Goal: Task Accomplishment & Management: Manage account settings

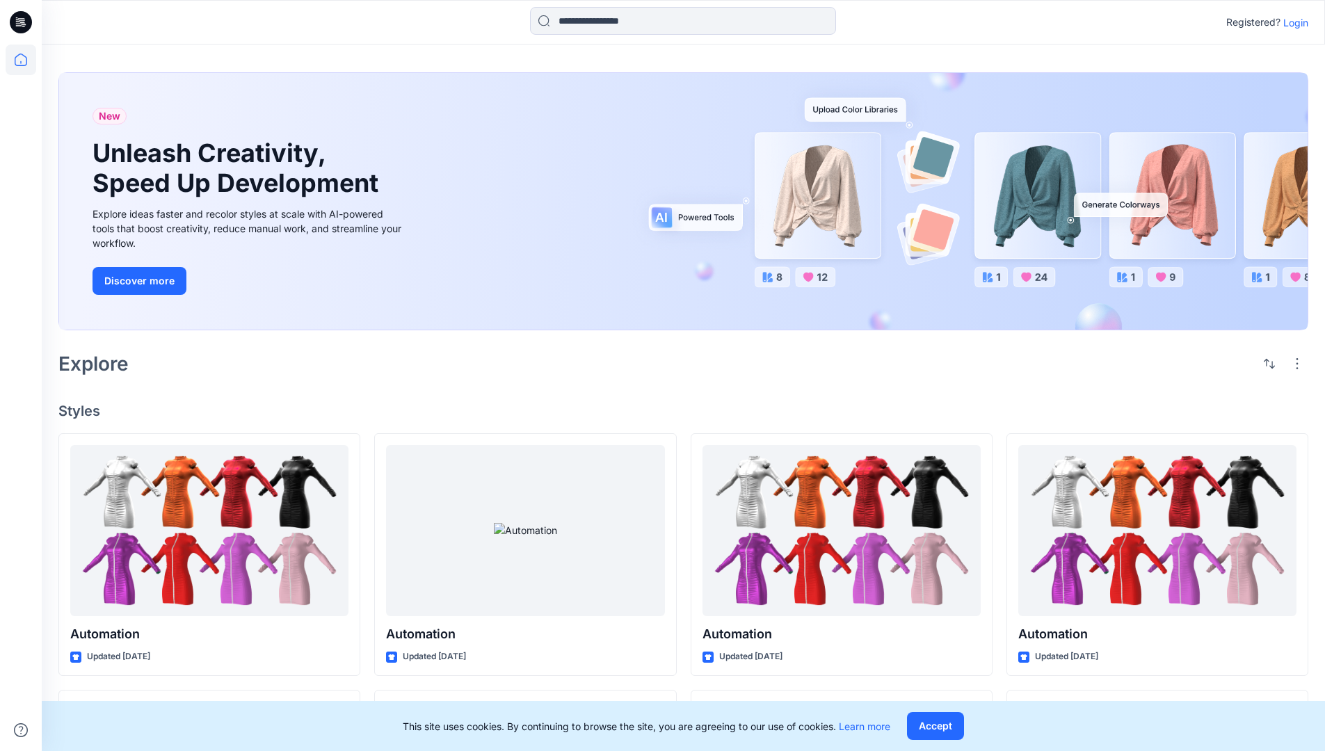
click at [1292, 22] on p "Login" at bounding box center [1295, 22] width 25 height 15
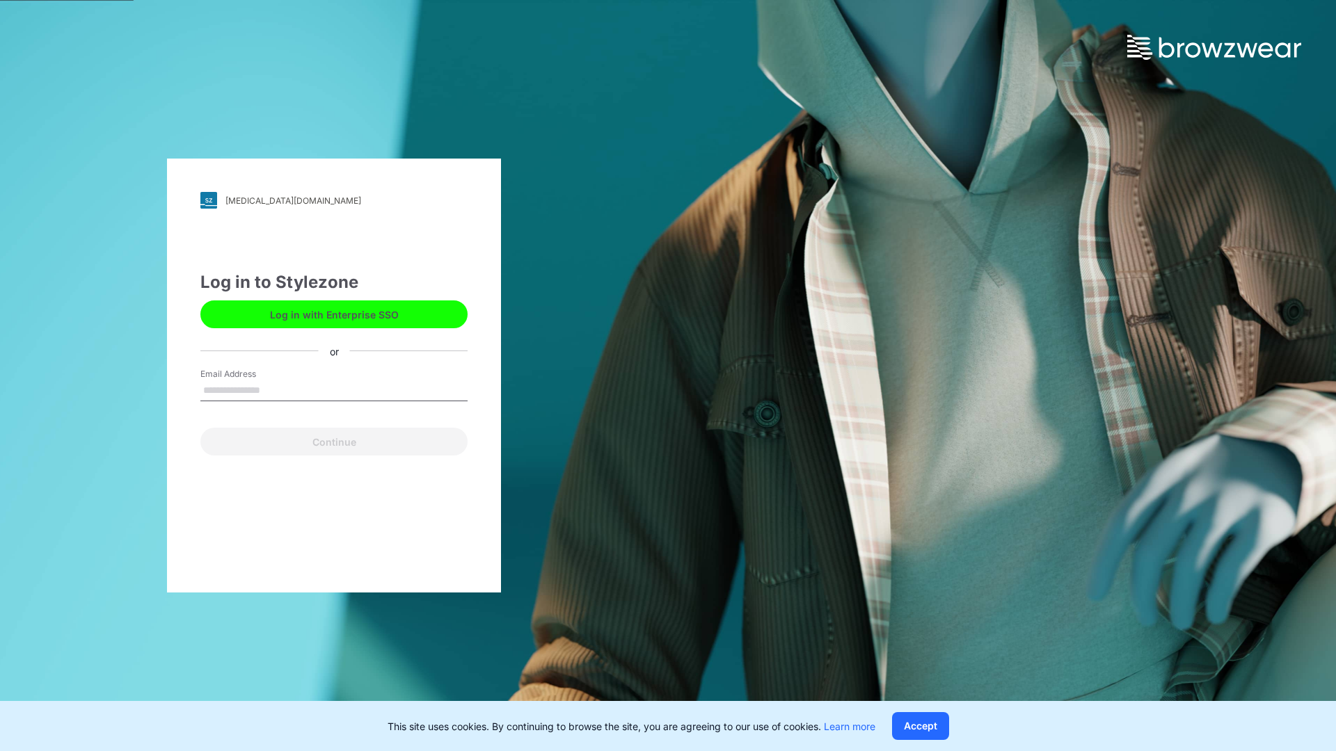
click at [275, 390] on input "Email Address" at bounding box center [333, 391] width 267 height 21
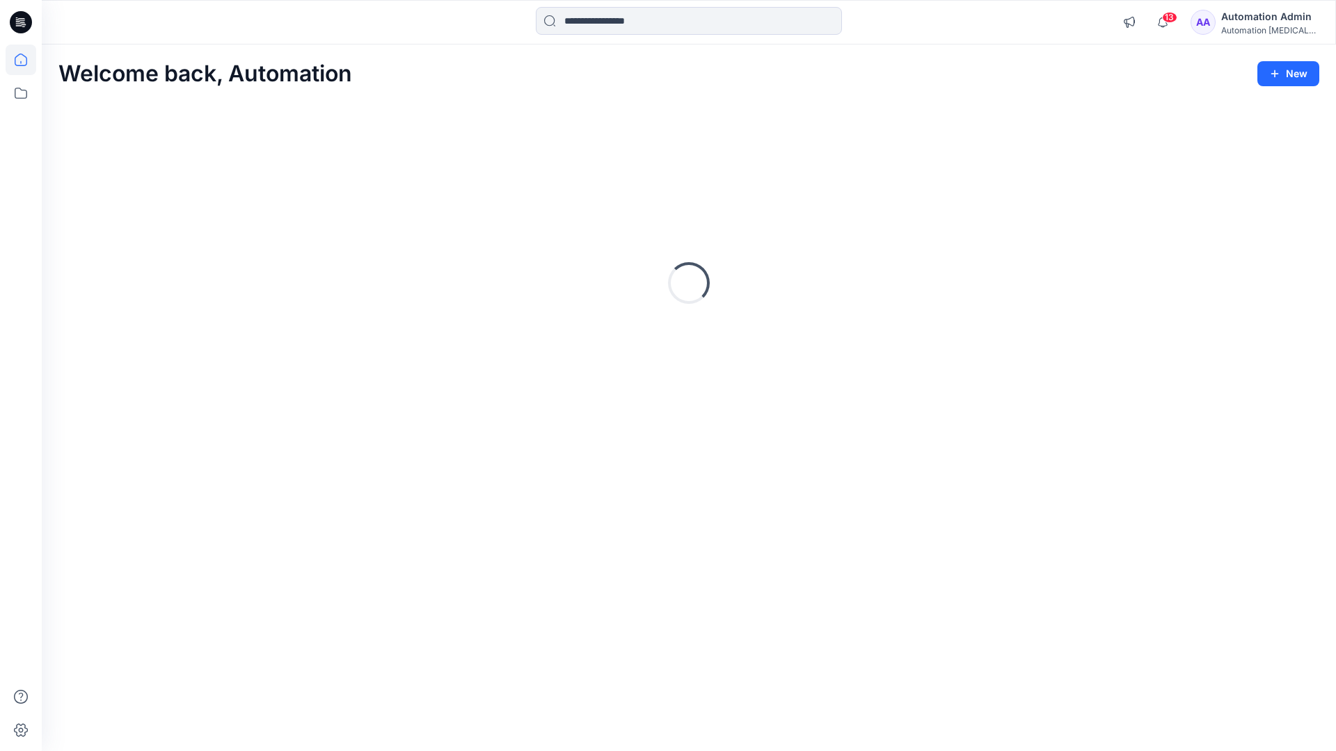
click at [26, 60] on icon at bounding box center [21, 60] width 13 height 13
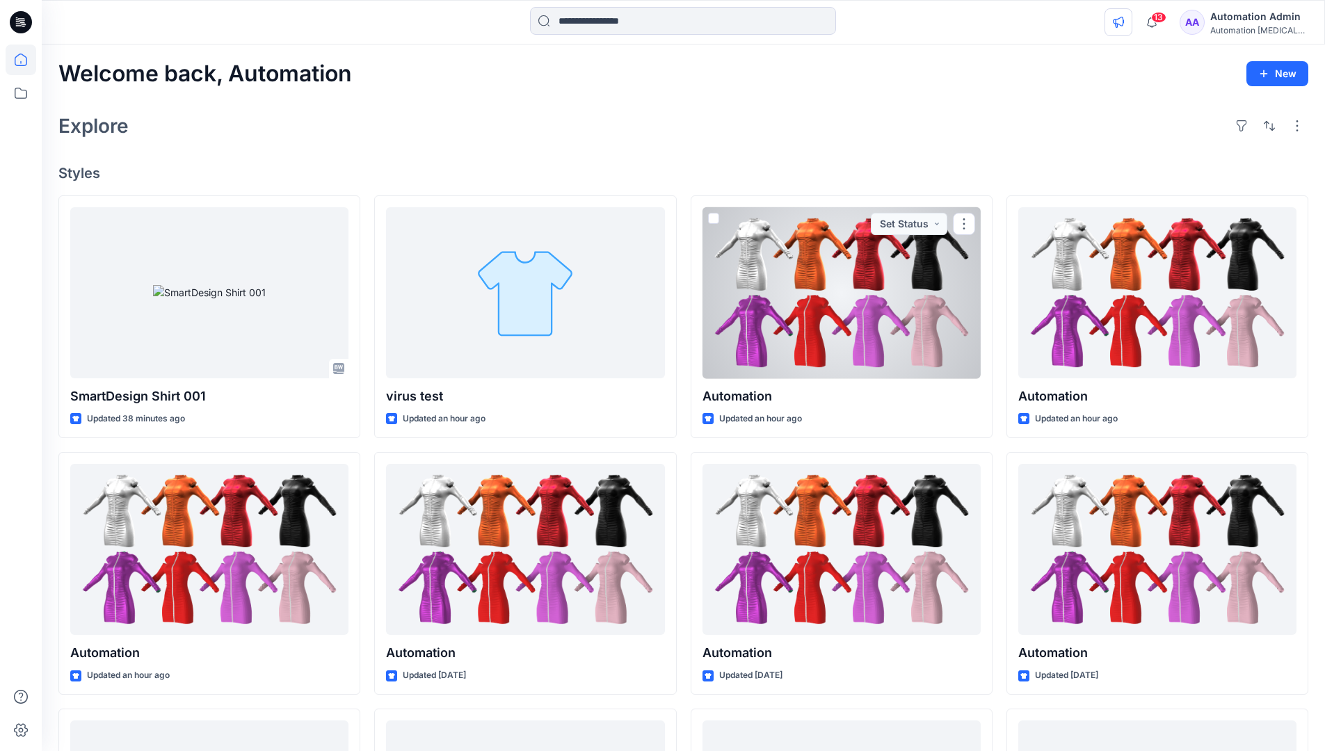
click at [1123, 25] on icon "button" at bounding box center [1118, 22] width 10 height 11
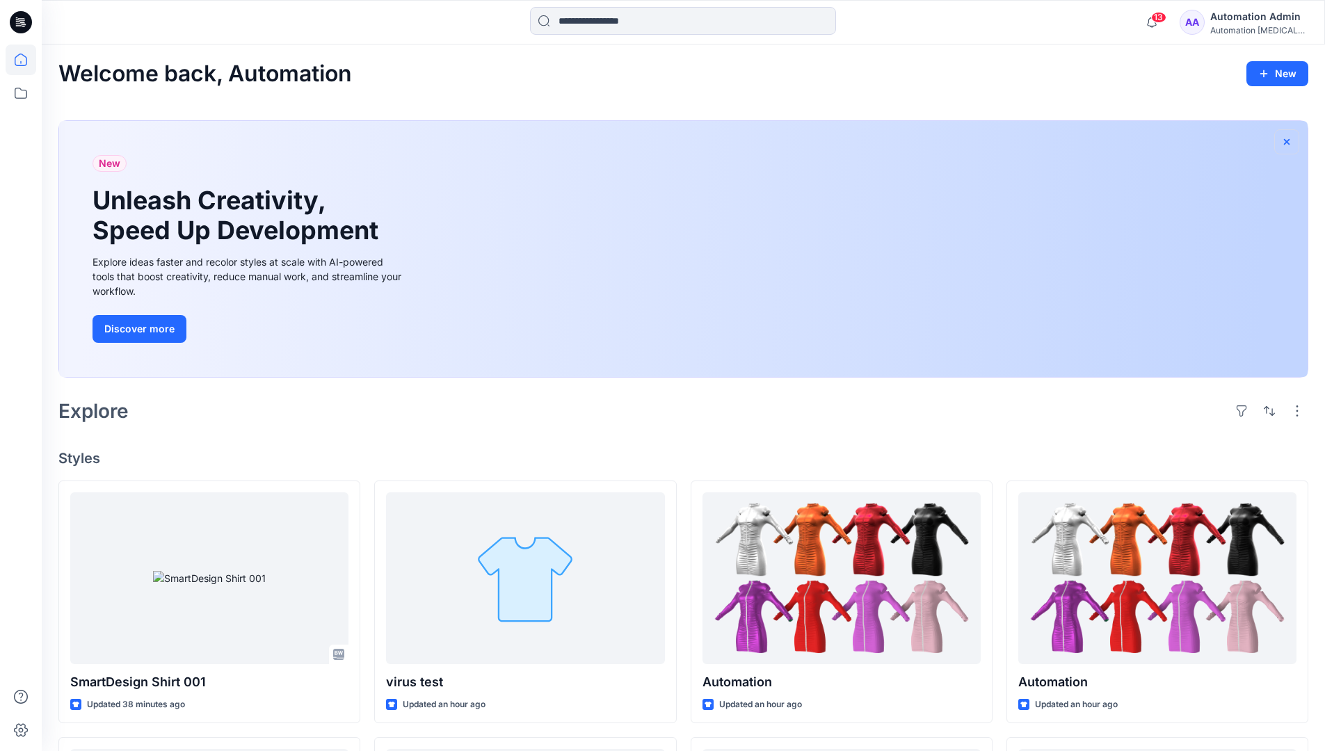
click at [1286, 140] on icon "button" at bounding box center [1286, 141] width 11 height 11
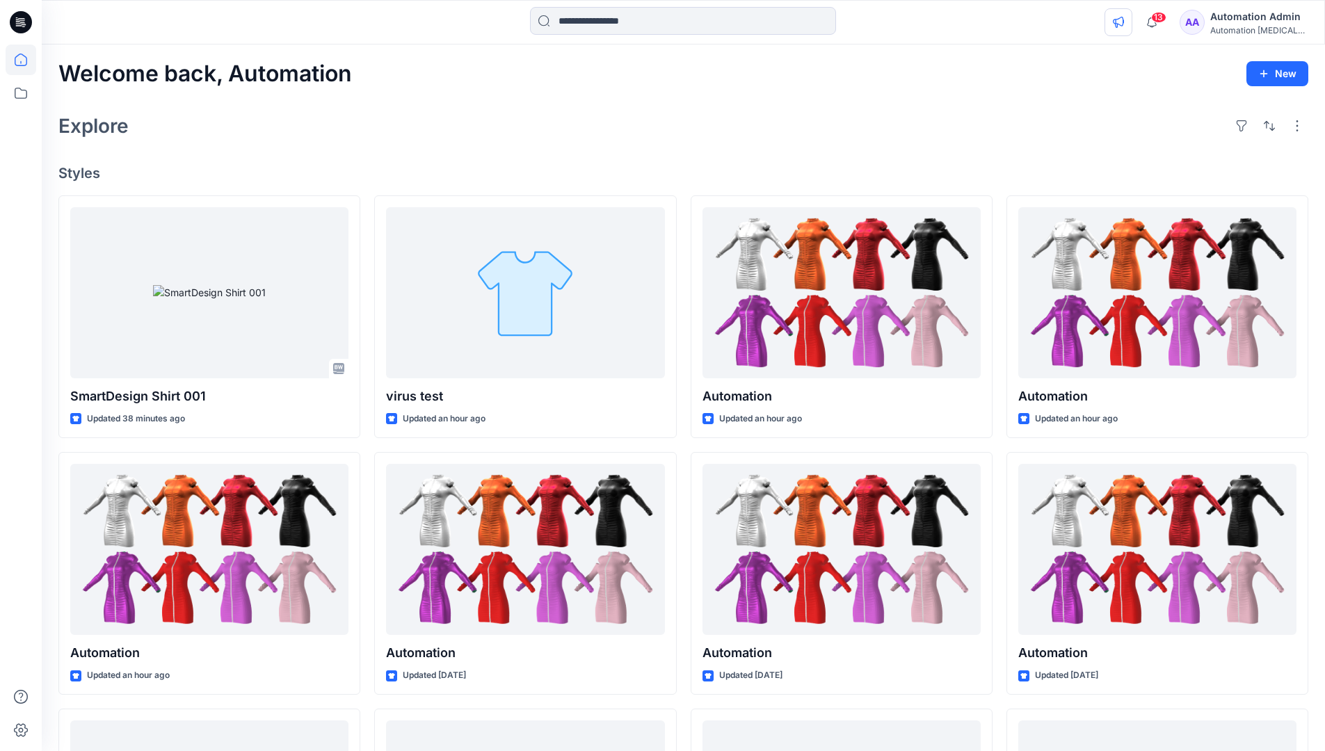
click at [1124, 19] on icon "button" at bounding box center [1118, 22] width 11 height 11
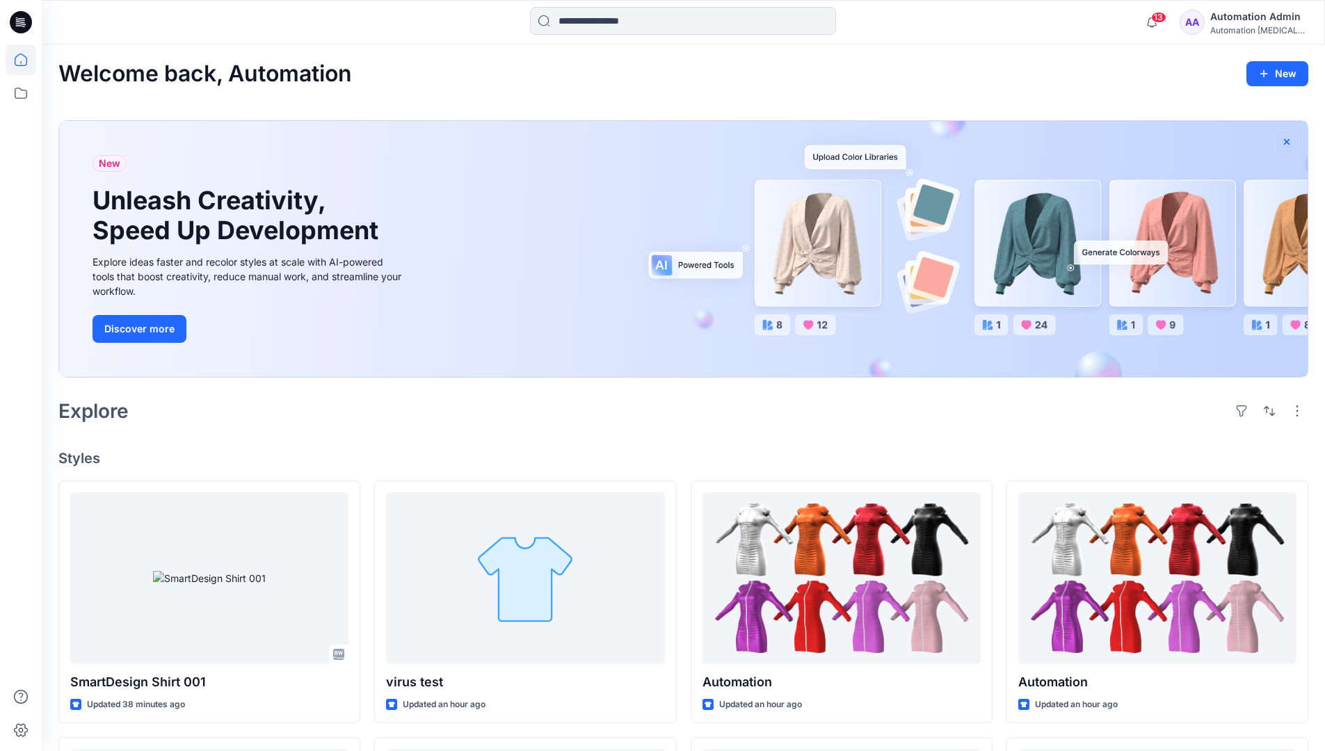
click at [1288, 142] on icon "button" at bounding box center [1287, 141] width 6 height 6
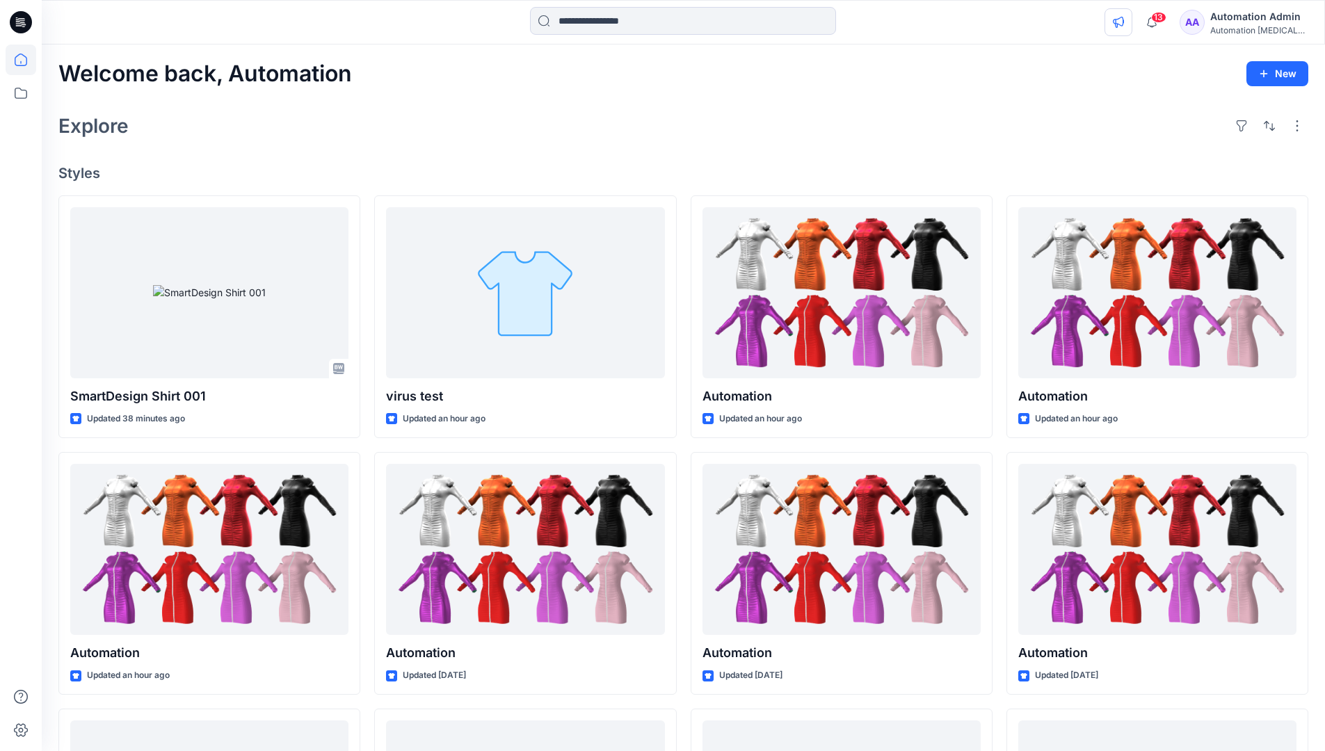
click at [1124, 24] on icon "button" at bounding box center [1118, 22] width 11 height 11
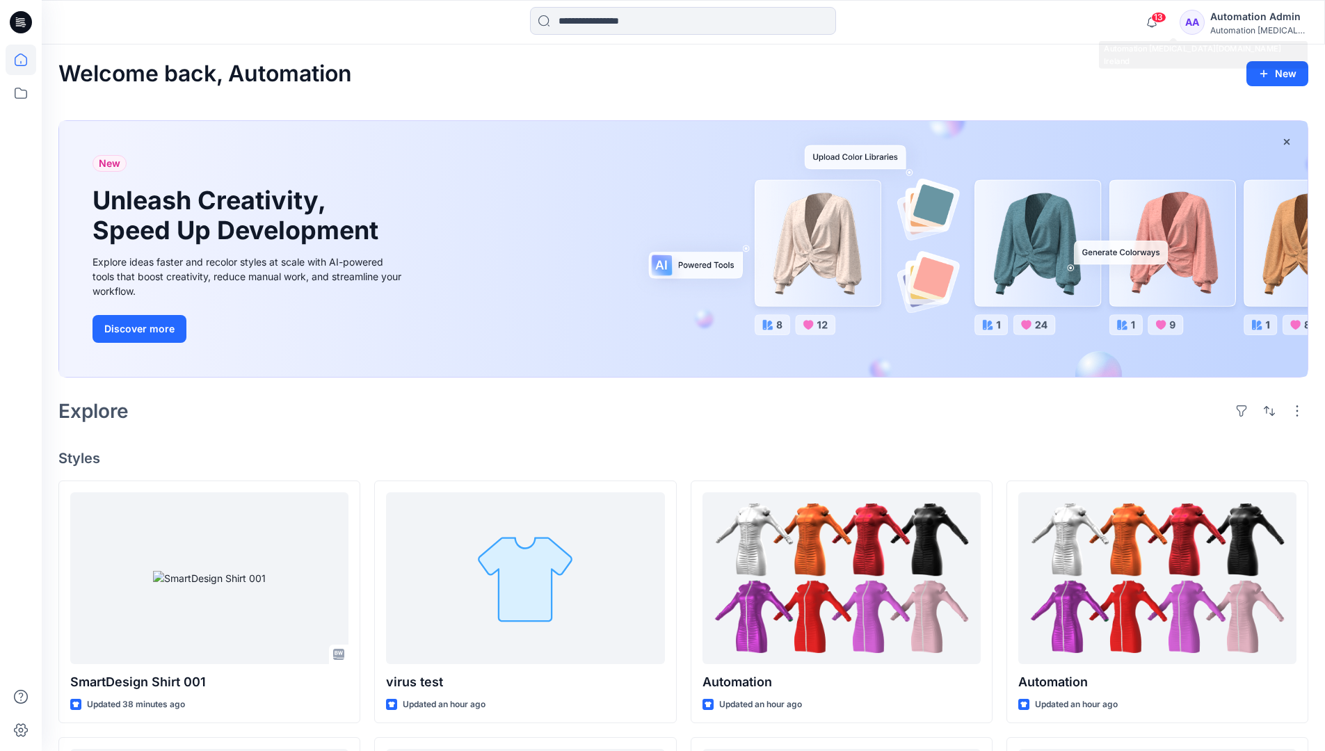
click at [1234, 31] on div "Automation testim..." at bounding box center [1258, 30] width 97 height 10
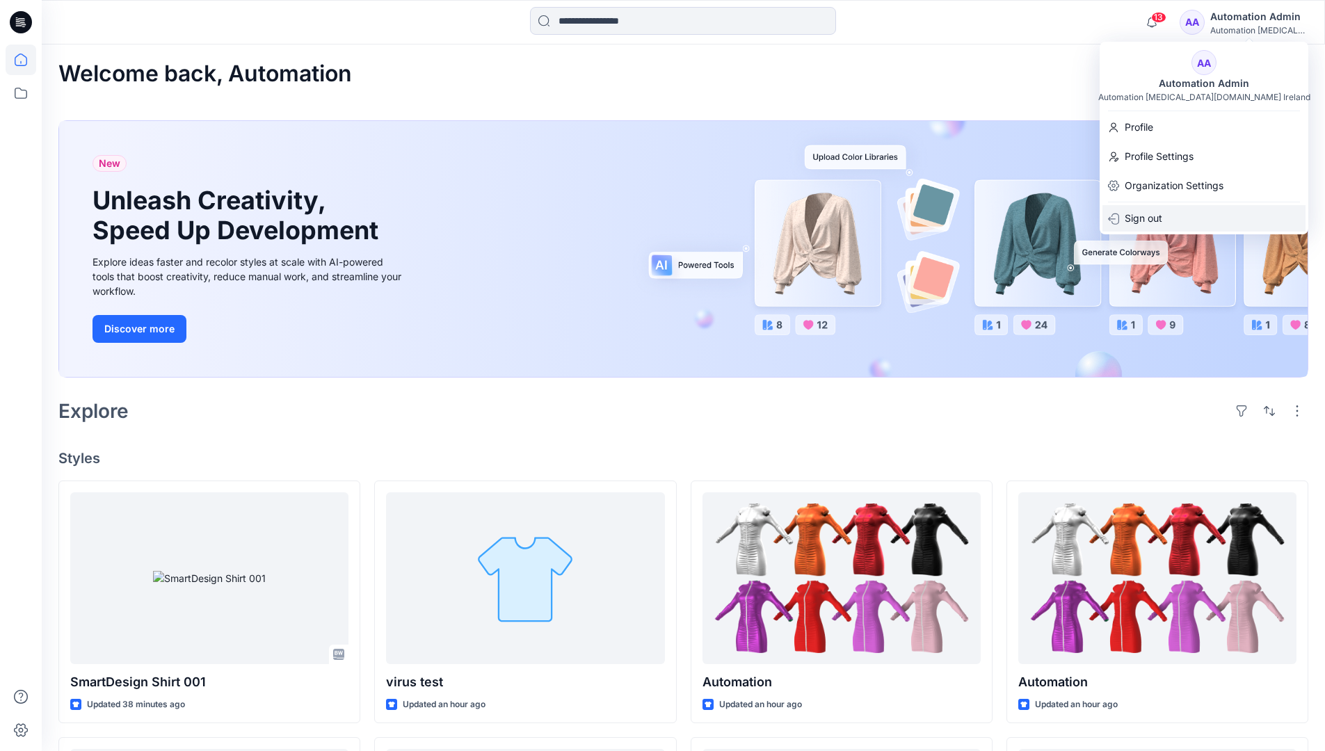
click at [1170, 214] on div "Sign out" at bounding box center [1204, 218] width 203 height 26
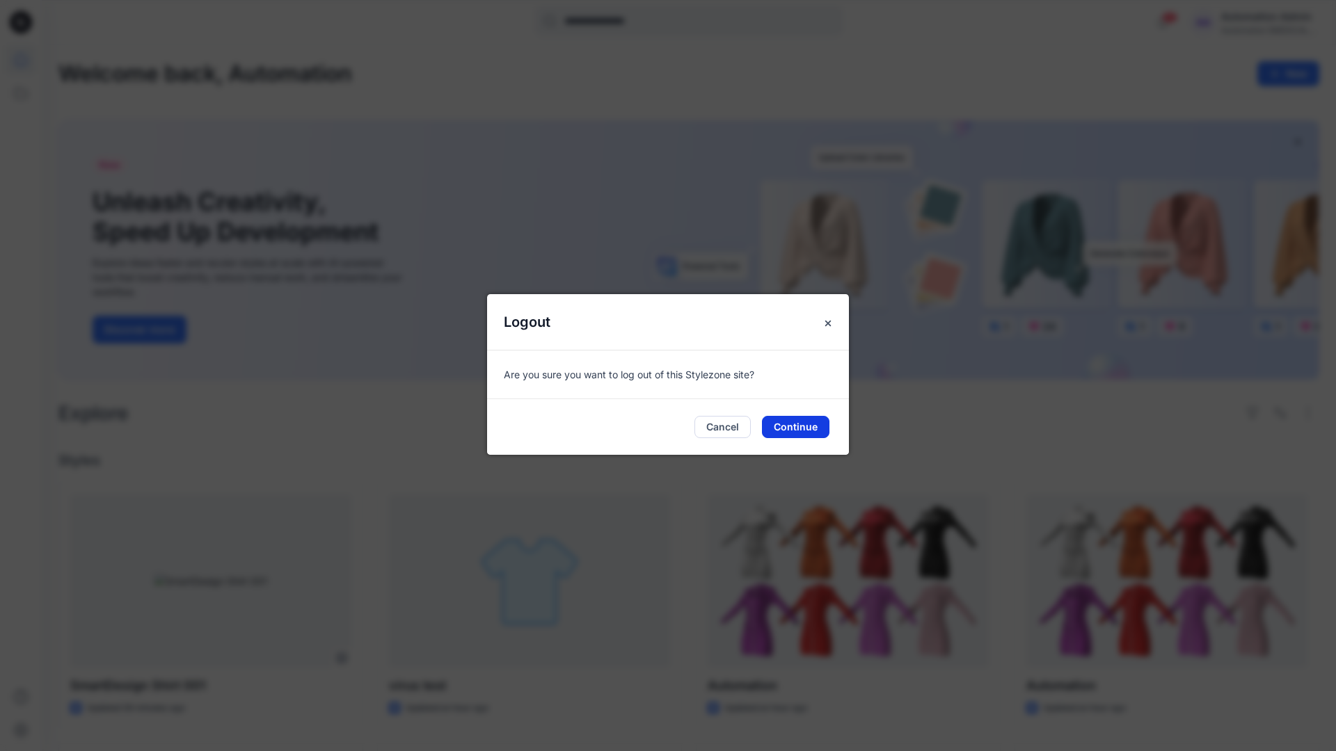
click at [819, 428] on button "Continue" at bounding box center [795, 427] width 67 height 22
